Goal: Navigation & Orientation: Find specific page/section

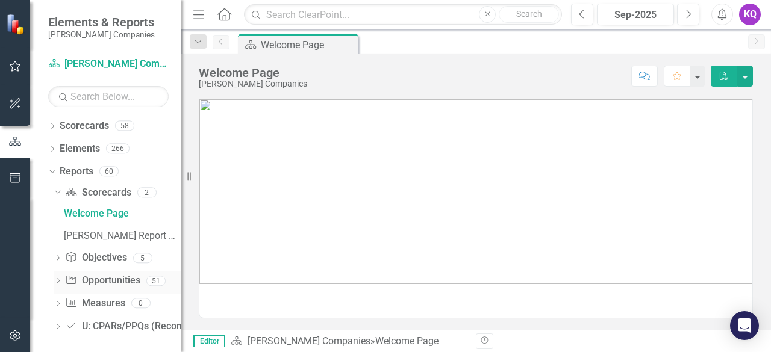
click at [61, 281] on icon "Dropdown" at bounding box center [58, 282] width 8 height 7
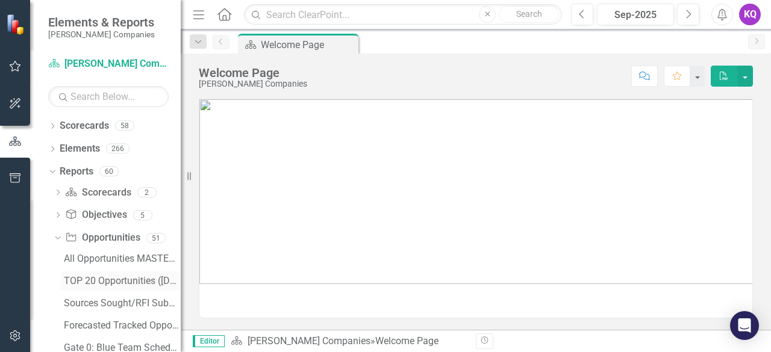
click at [114, 282] on div "TOP 20 Opportunities ([DATE] Process)" at bounding box center [122, 281] width 117 height 11
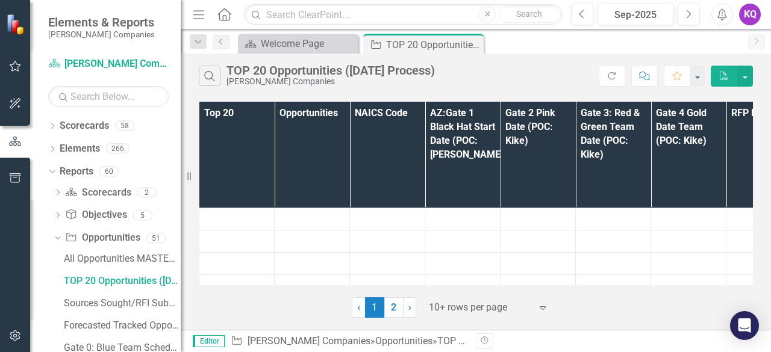
click at [204, 11] on icon "Menu" at bounding box center [199, 14] width 16 height 13
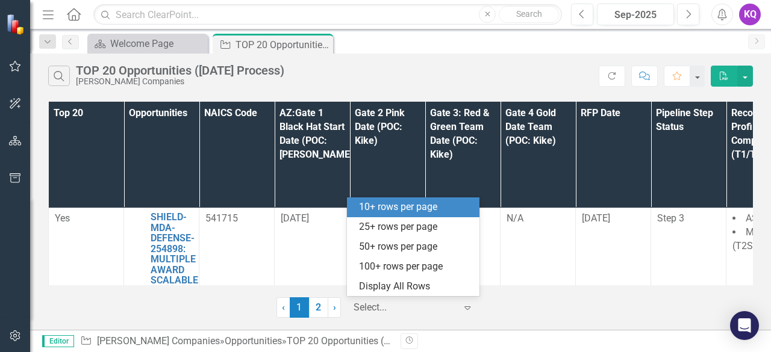
click at [408, 315] on div at bounding box center [405, 308] width 102 height 16
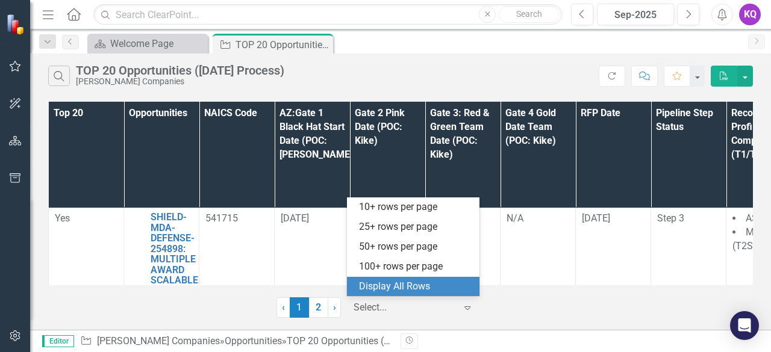
click at [419, 286] on div "Display All Rows" at bounding box center [415, 287] width 113 height 14
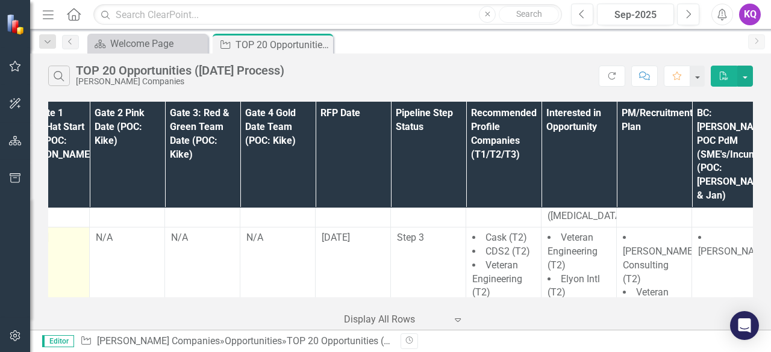
scroll to position [692, 0]
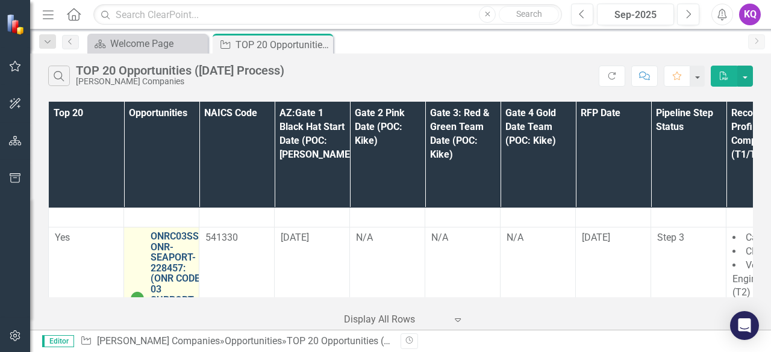
click at [183, 231] on link "ONRC03SS-ONR-SEAPORT-228457: (ONR CODE 03 SUPPORT SERVICES (SEAPORT NXG)) - Jan…" at bounding box center [177, 289] width 52 height 117
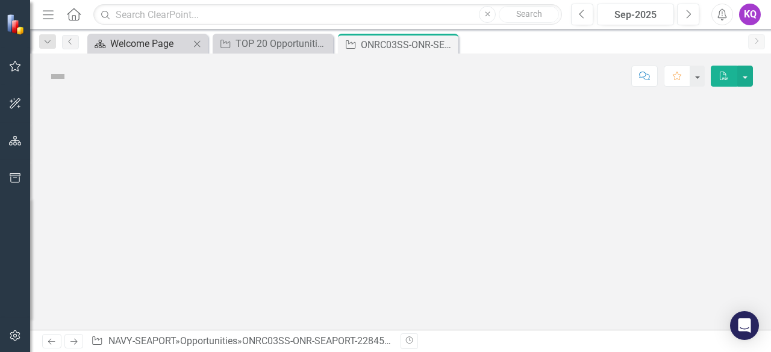
click at [120, 43] on div "Welcome Page" at bounding box center [149, 43] width 79 height 15
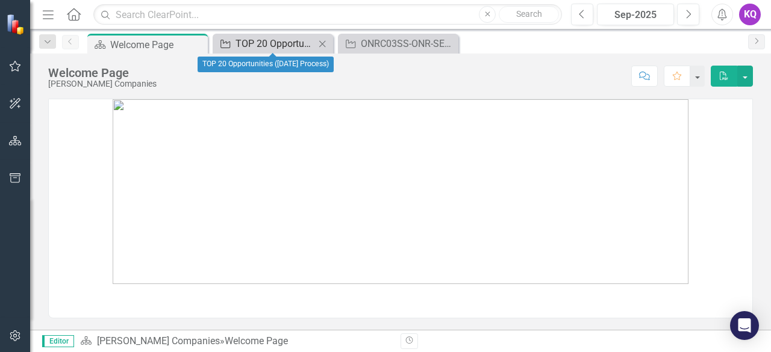
click at [264, 40] on div "TOP 20 Opportunities ([DATE] Process)" at bounding box center [274, 43] width 79 height 15
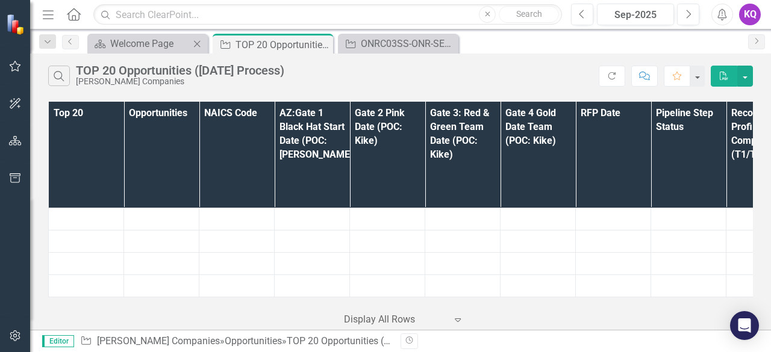
click at [198, 44] on icon at bounding box center [197, 43] width 7 height 7
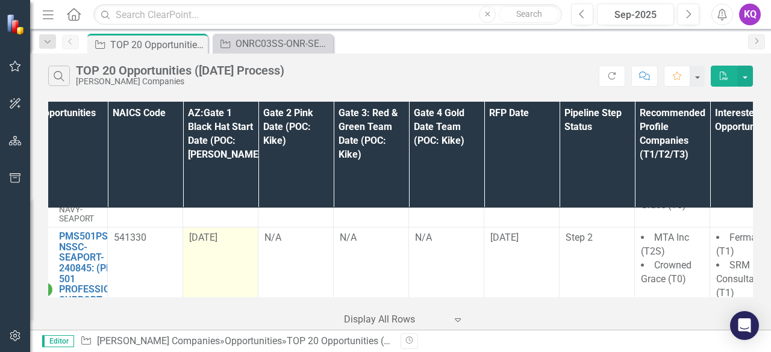
scroll to position [835, 88]
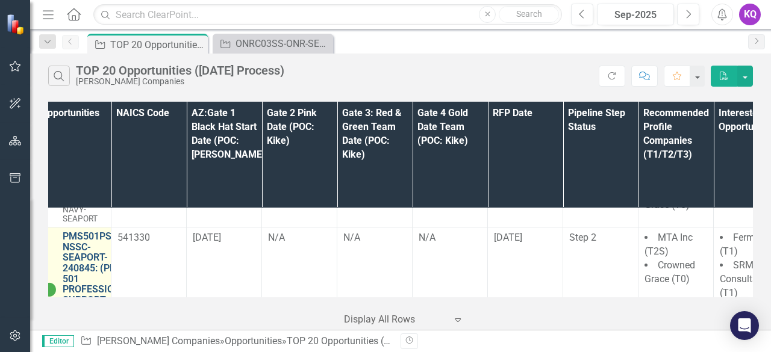
click at [75, 231] on link "PMS501PSS-NSSC-SEAPORT-240845: (PMS 501 PROFESSIONAL SUPPORT SERVICES (SEAPORT …" at bounding box center [98, 284] width 70 height 106
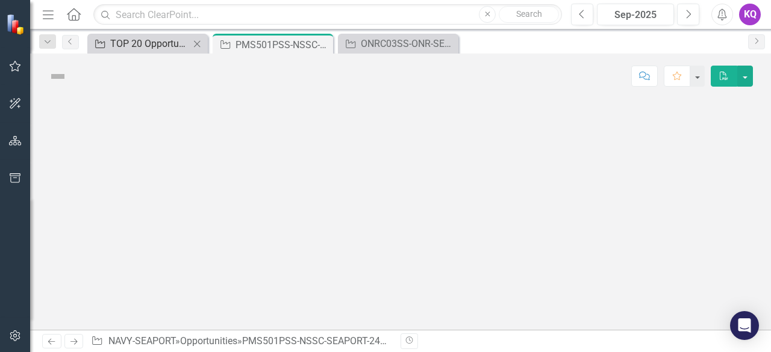
click at [148, 48] on div "TOP 20 Opportunities ([DATE] Process)" at bounding box center [149, 43] width 79 height 15
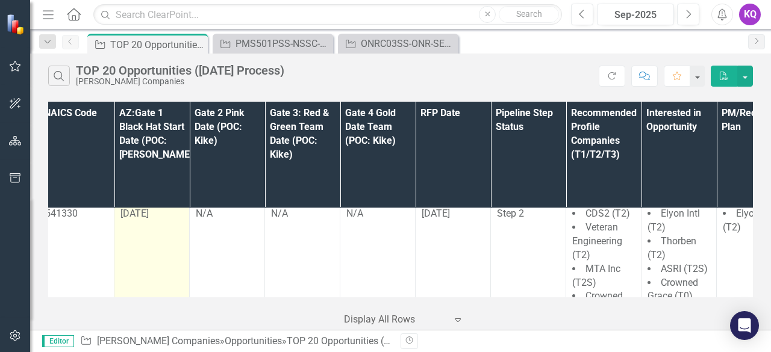
scroll to position [1115, 0]
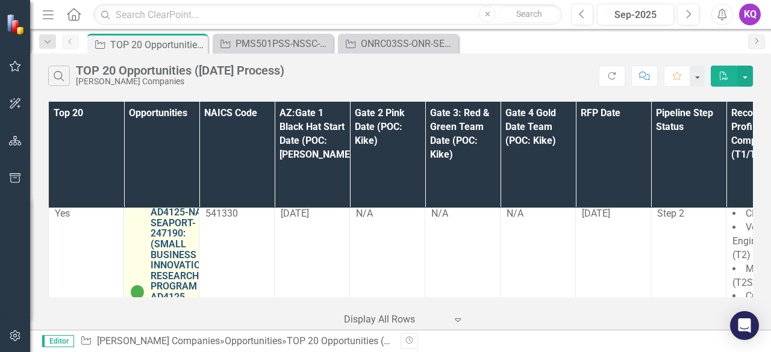
click at [166, 207] on link "AD4125-NASC-SEAPORT-247190: (SMALL BUSINESS INNOVATION RESEARCH PROGRAM AD4125 …" at bounding box center [184, 286] width 67 height 159
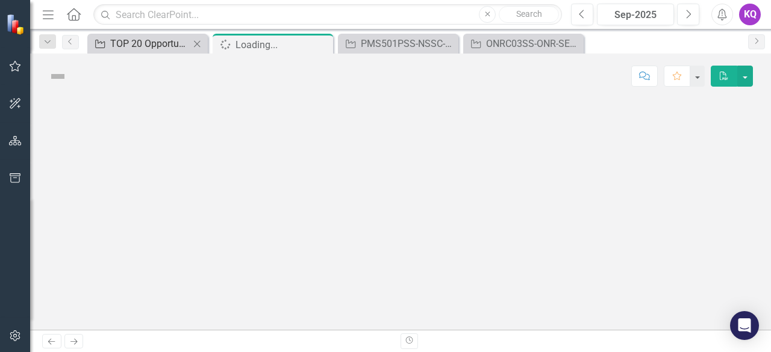
click at [134, 37] on div "TOP 20 Opportunities ([DATE] Process)" at bounding box center [149, 43] width 79 height 15
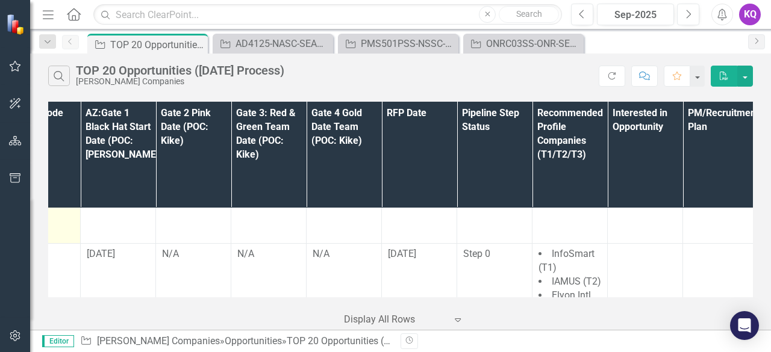
scroll to position [2137, 0]
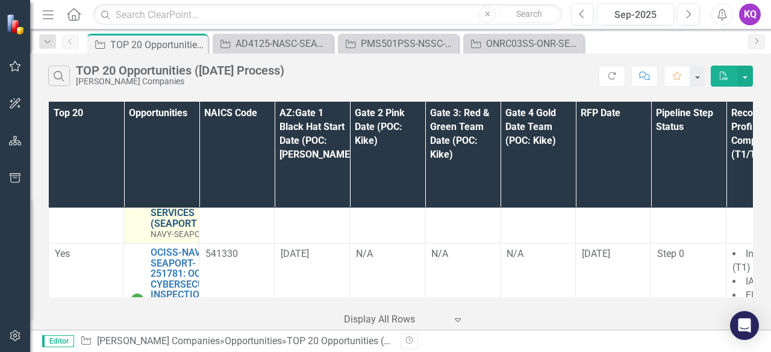
click at [167, 207] on link "ATASS-NAVSUP-SEAPORT-254266: ADMINISTRATIVE TECHNICAL AND ANALYTICAL SUPPORT SE…" at bounding box center [190, 181] width 78 height 95
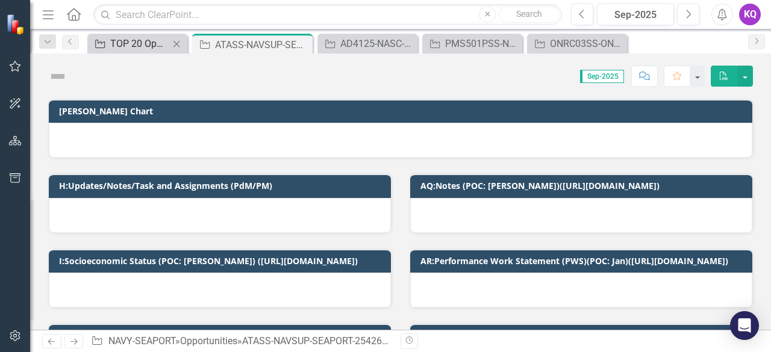
click at [118, 36] on div "TOP 20 Opportunities ([DATE] Process)" at bounding box center [139, 43] width 59 height 15
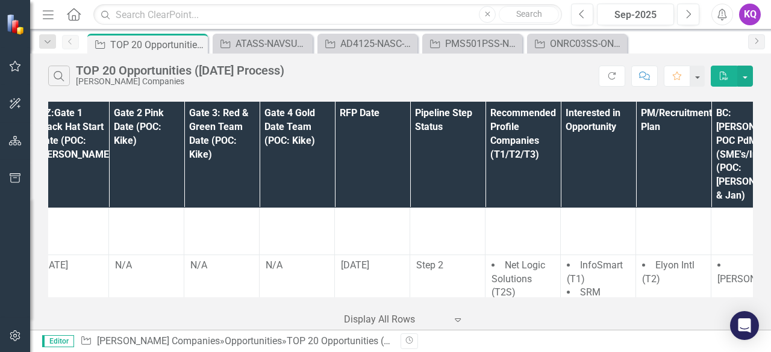
scroll to position [2538, 0]
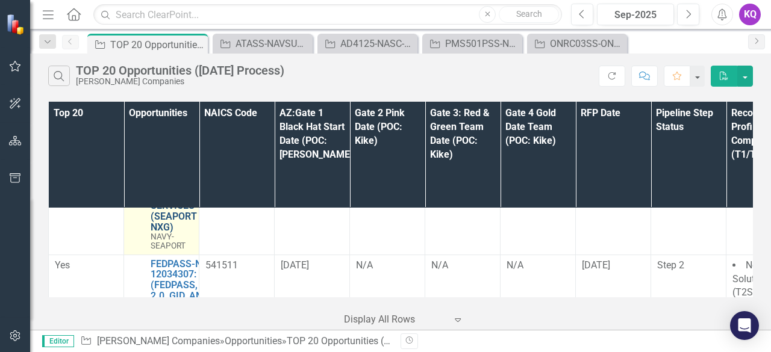
click at [162, 226] on link "PMS460SS-NAVSEA-NAVY-214065: PMS 460 SUPPORT SERVICES (SEAPORT NXG)" at bounding box center [177, 184] width 52 height 95
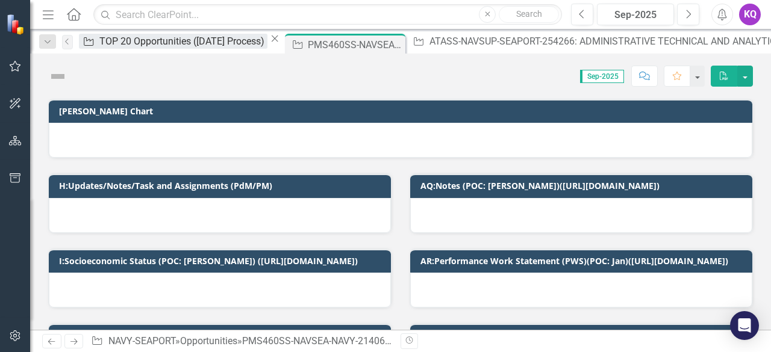
click at [128, 41] on div "TOP 20 Opportunities ([DATE] Process)" at bounding box center [183, 41] width 168 height 15
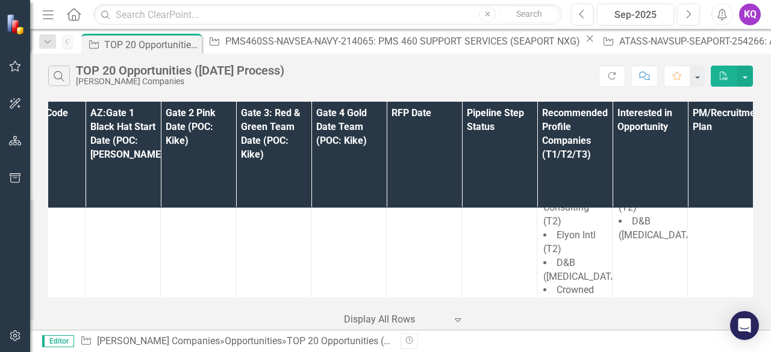
scroll to position [2810, 0]
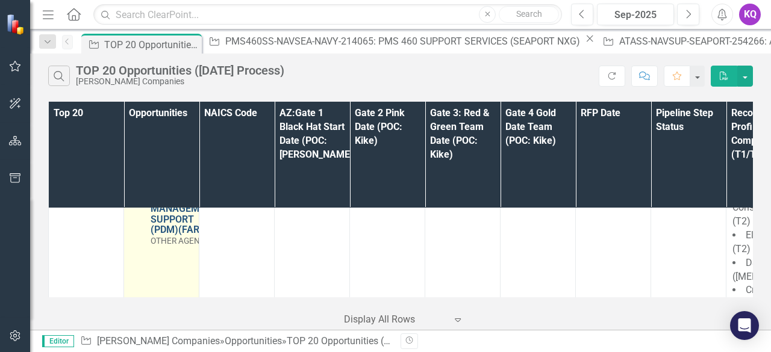
click at [182, 204] on link "PDM-FARM-VA-251207: (PROCUREMENT DECISION MAKERS FACILITATED ANALYTICS RESEARCH…" at bounding box center [187, 177] width 73 height 117
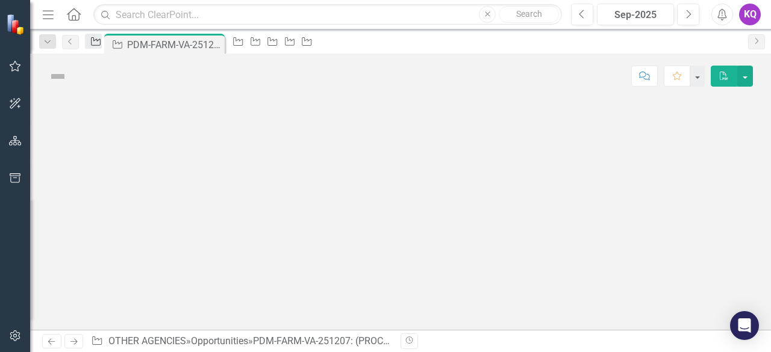
click at [93, 39] on div "Opportunity" at bounding box center [93, 41] width 17 height 15
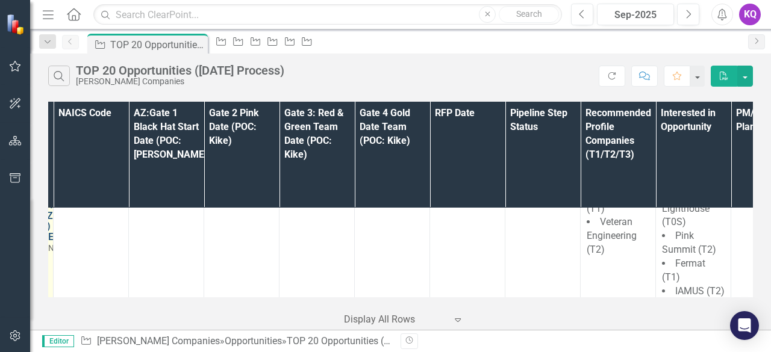
scroll to position [2982, 0]
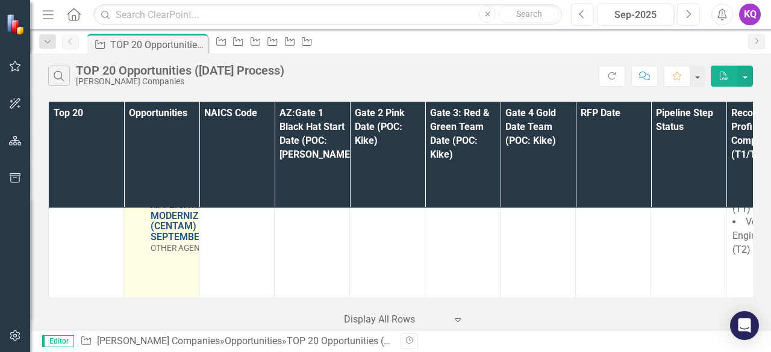
click at [155, 229] on link "CENTAM-USCB-COMMERCE-237323: CENSUS BUREAU TRANSFORMATION APPLICATION MODERNIZA…" at bounding box center [194, 194] width 86 height 95
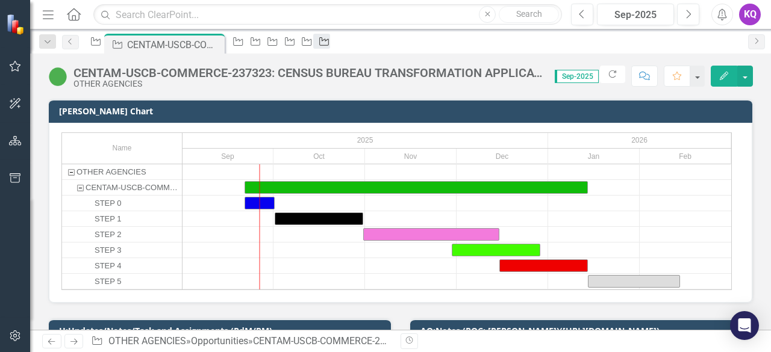
click at [329, 39] on icon at bounding box center [324, 41] width 10 height 8
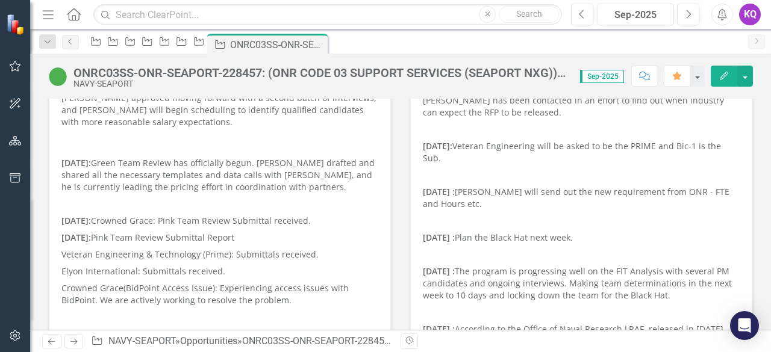
scroll to position [160, 0]
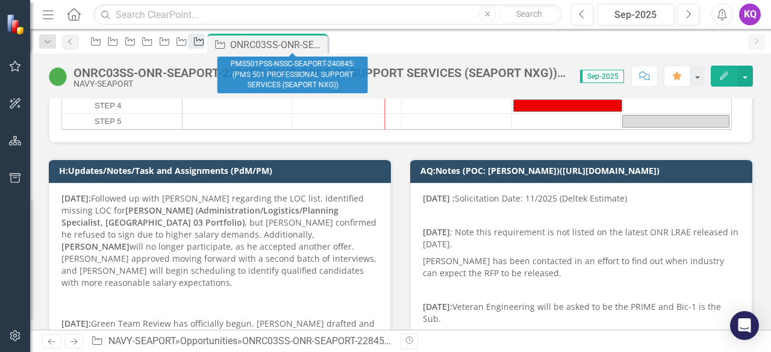
click at [205, 42] on div "Opportunity" at bounding box center [196, 41] width 17 height 15
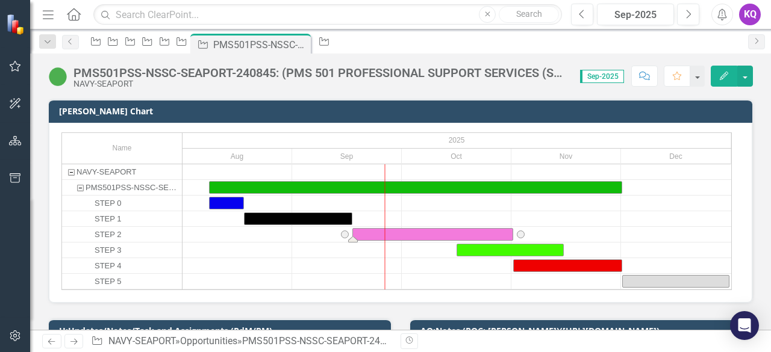
click at [388, 229] on div "Task: Start date: 2025-09-17 End date: 2025-11-01" at bounding box center [433, 234] width 160 height 11
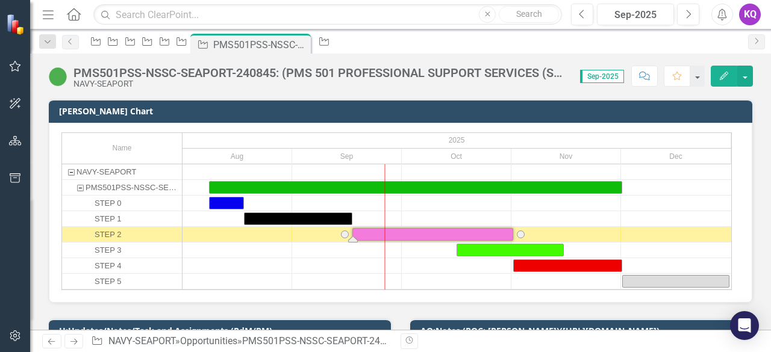
click at [388, 229] on div "Task: Start date: 2025-09-17 End date: 2025-11-01" at bounding box center [433, 234] width 160 height 11
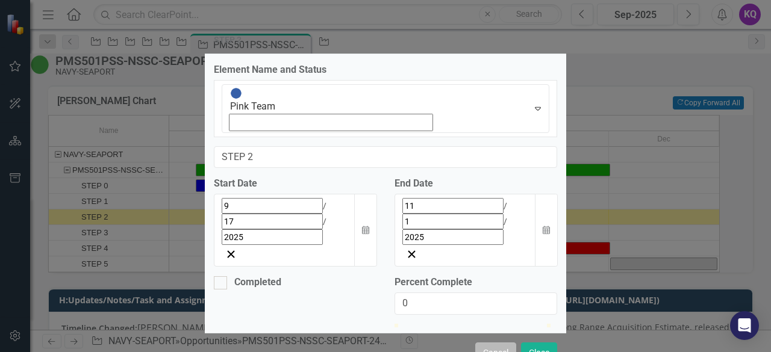
click at [483, 343] on button "Cancel" at bounding box center [495, 353] width 41 height 21
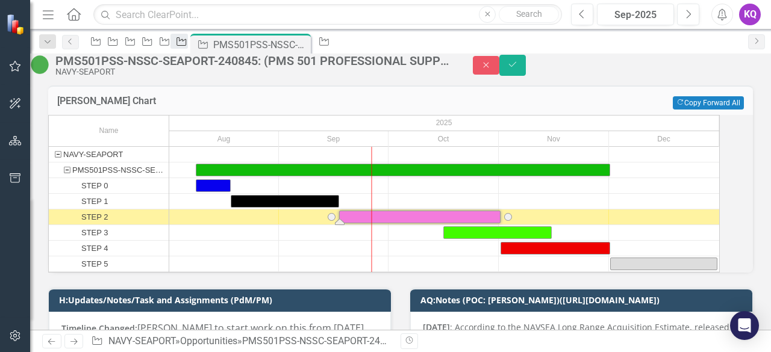
click at [187, 46] on icon "Opportunity" at bounding box center [181, 42] width 12 height 10
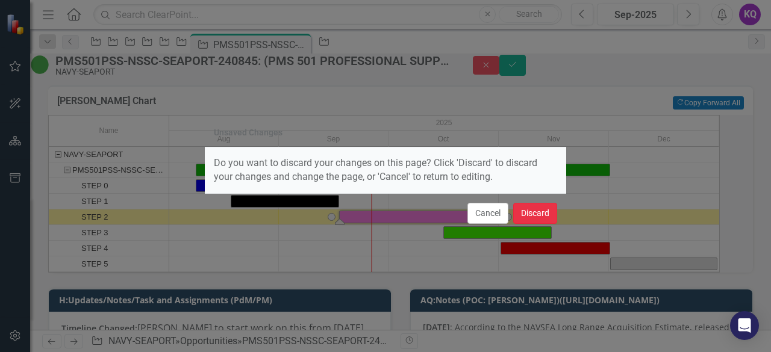
click at [543, 215] on button "Discard" at bounding box center [535, 213] width 44 height 21
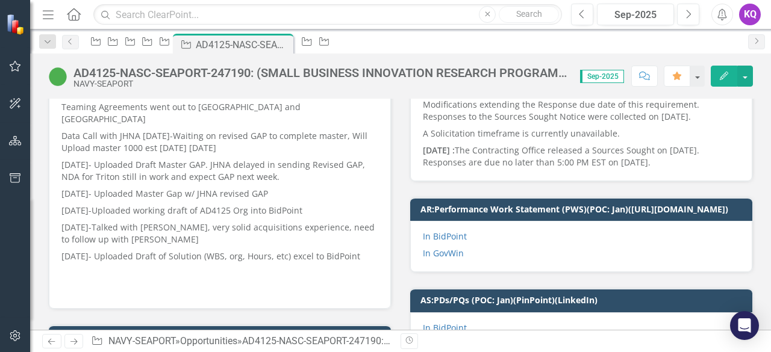
scroll to position [642, 0]
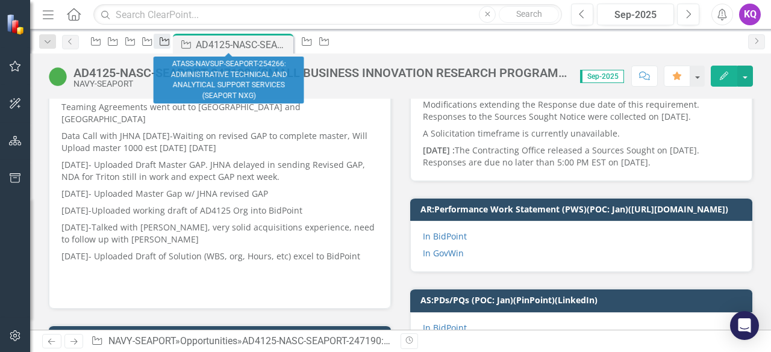
click at [169, 42] on icon at bounding box center [165, 41] width 10 height 8
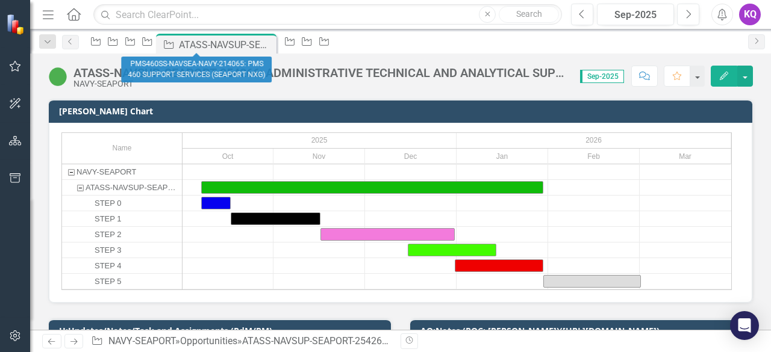
click at [212, 31] on div "Dropdown Search Opportunity TOP 20 Opportunities ([DATE] Process) Close Opportu…" at bounding box center [400, 42] width 741 height 24
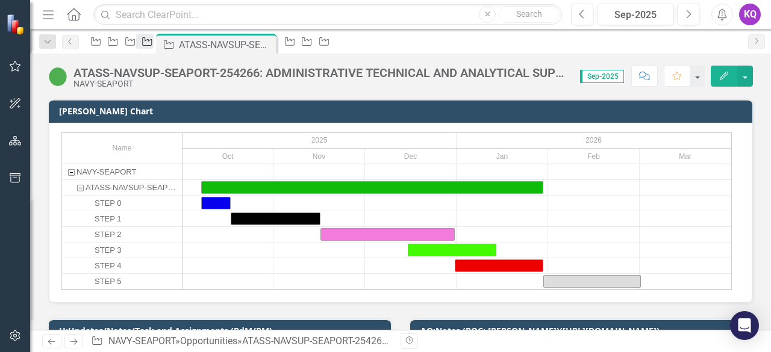
click at [153, 39] on icon "Opportunity" at bounding box center [147, 42] width 12 height 10
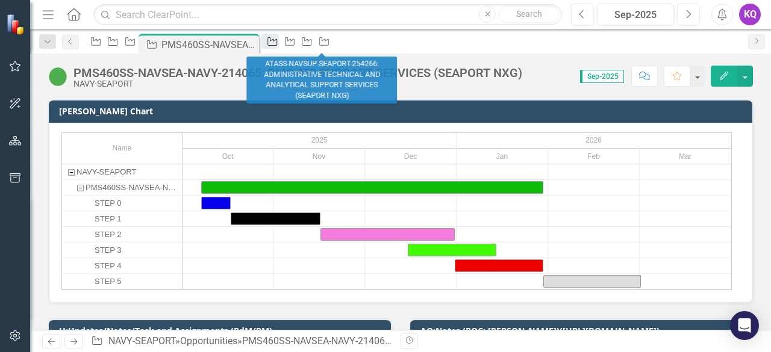
click at [278, 45] on icon "Opportunity" at bounding box center [272, 42] width 12 height 10
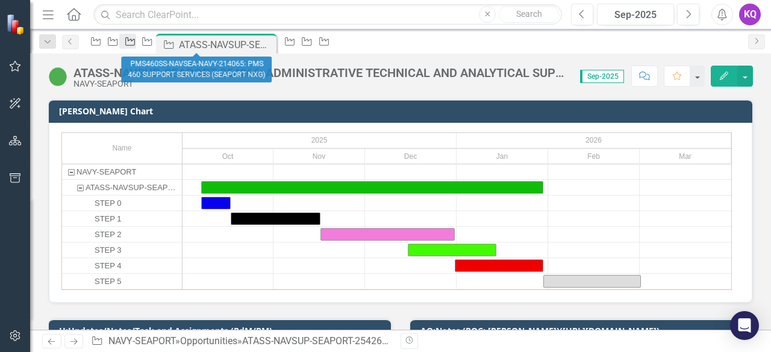
click at [136, 44] on link "Opportunity" at bounding box center [127, 41] width 17 height 15
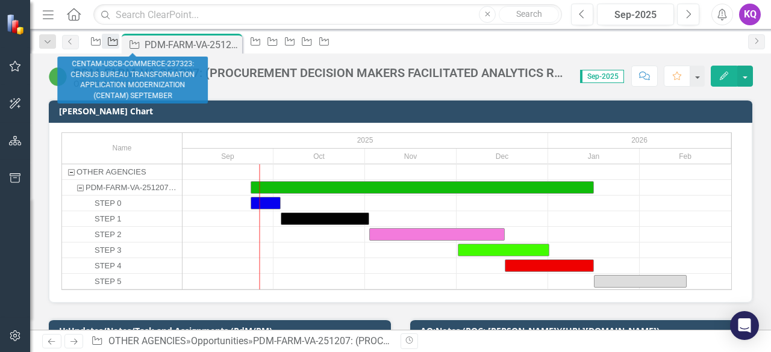
click at [118, 45] on icon at bounding box center [113, 41] width 10 height 8
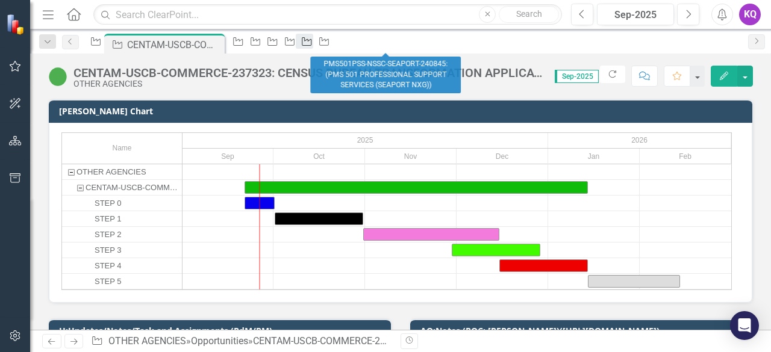
click at [313, 42] on icon "Opportunity" at bounding box center [307, 42] width 12 height 10
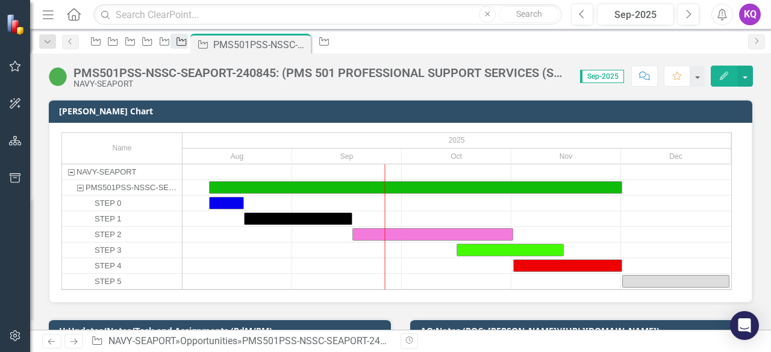
scroll to position [160, 0]
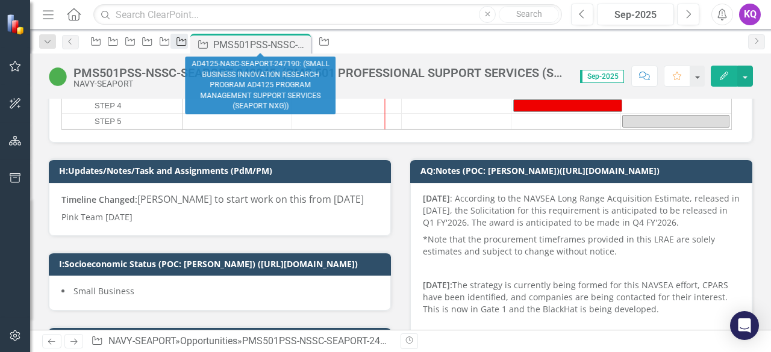
click at [186, 46] on icon at bounding box center [181, 41] width 10 height 8
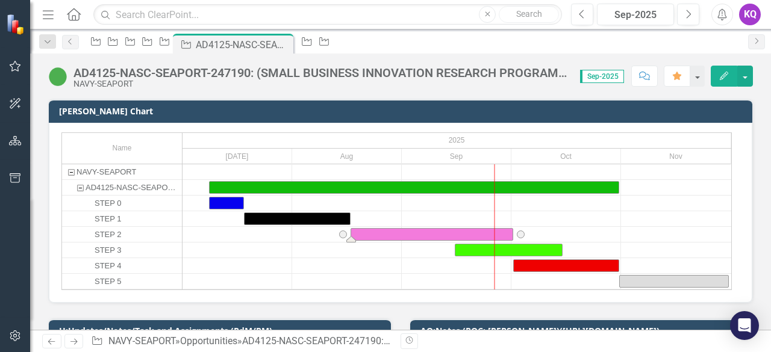
click at [507, 229] on div "Task: Start date: 2025-08-17 End date: 2025-10-01" at bounding box center [431, 234] width 161 height 11
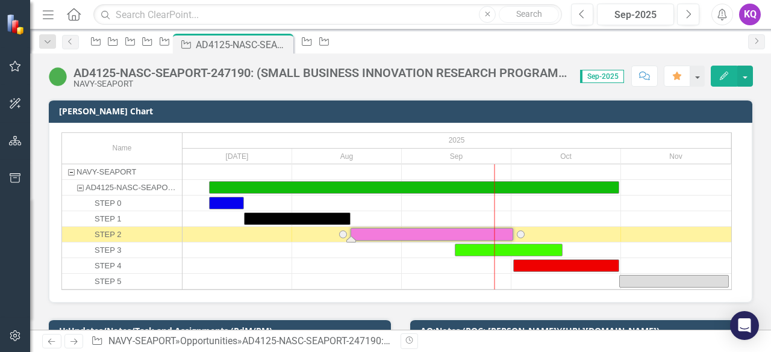
click at [507, 229] on div "Task: Start date: 2025-08-17 End date: 2025-10-01" at bounding box center [431, 234] width 161 height 11
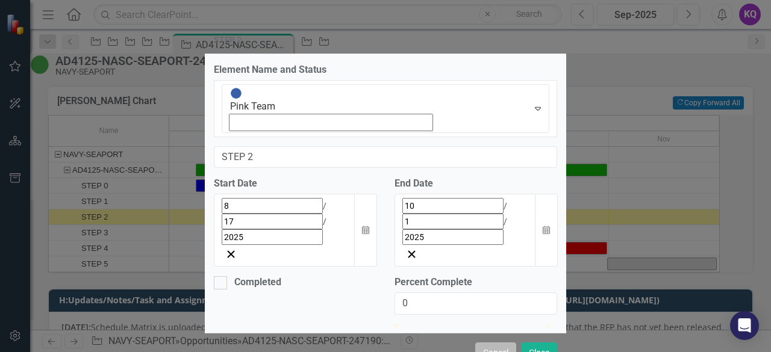
click at [479, 343] on button "Cancel" at bounding box center [495, 353] width 41 height 21
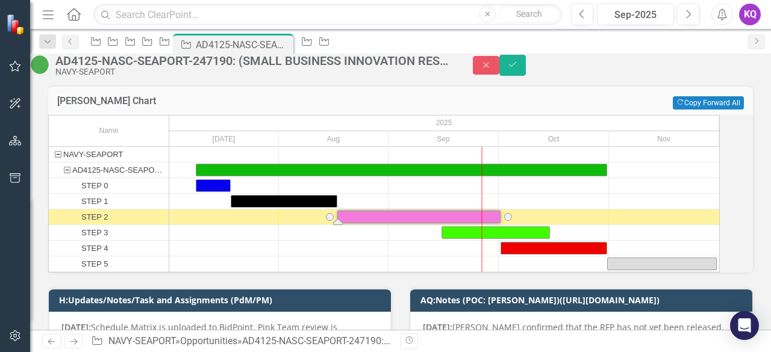
scroll to position [160, 0]
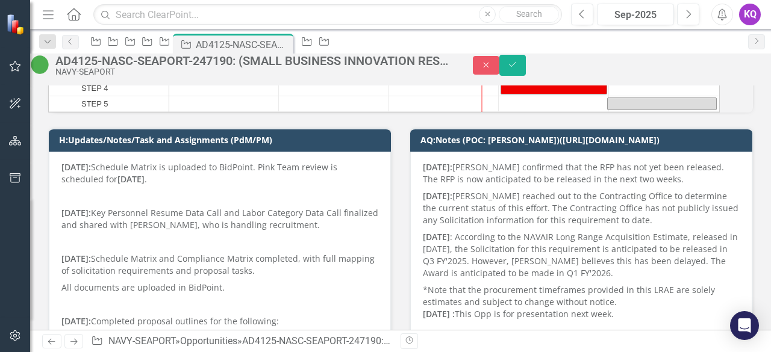
click at [275, 205] on p at bounding box center [219, 196] width 317 height 17
